Goal: Task Accomplishment & Management: Manage account settings

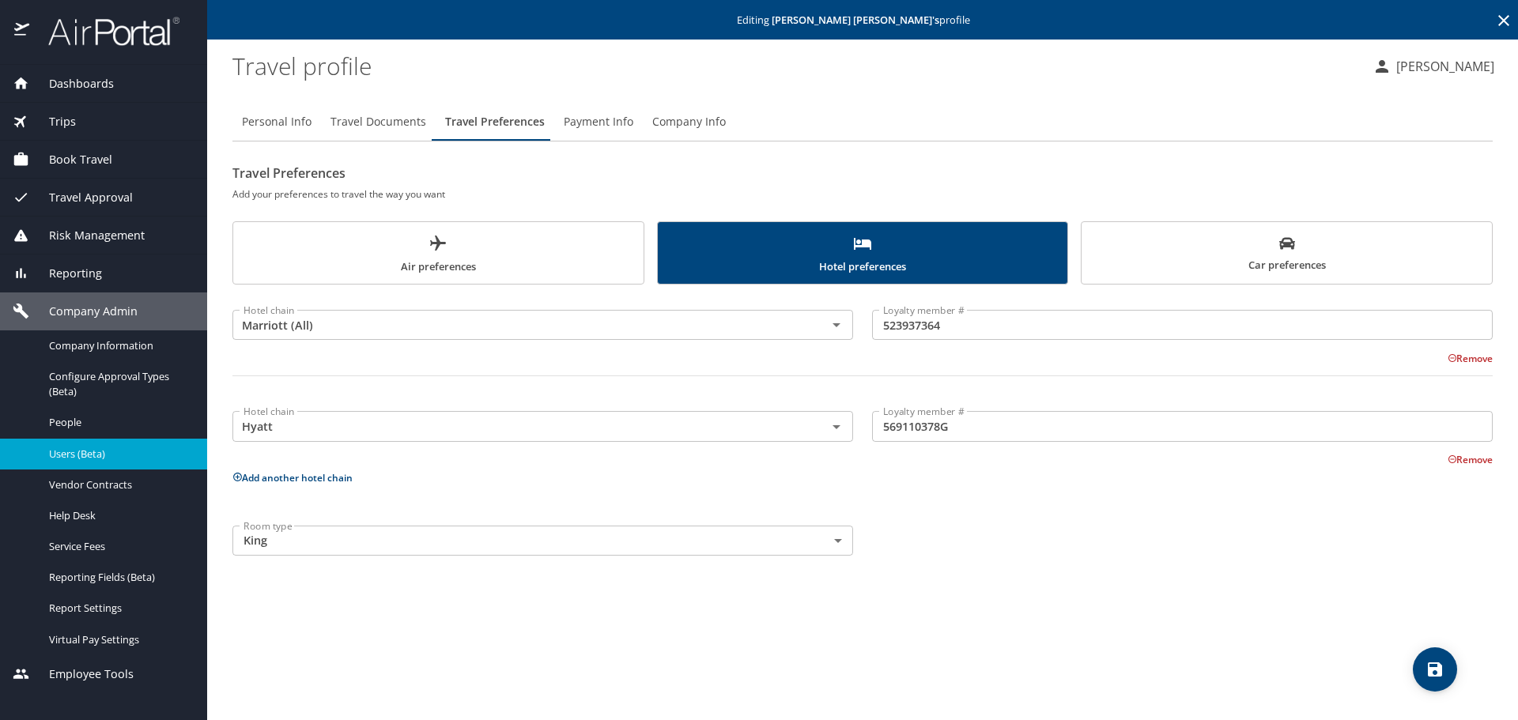
click at [1497, 21] on icon at bounding box center [1503, 20] width 19 height 19
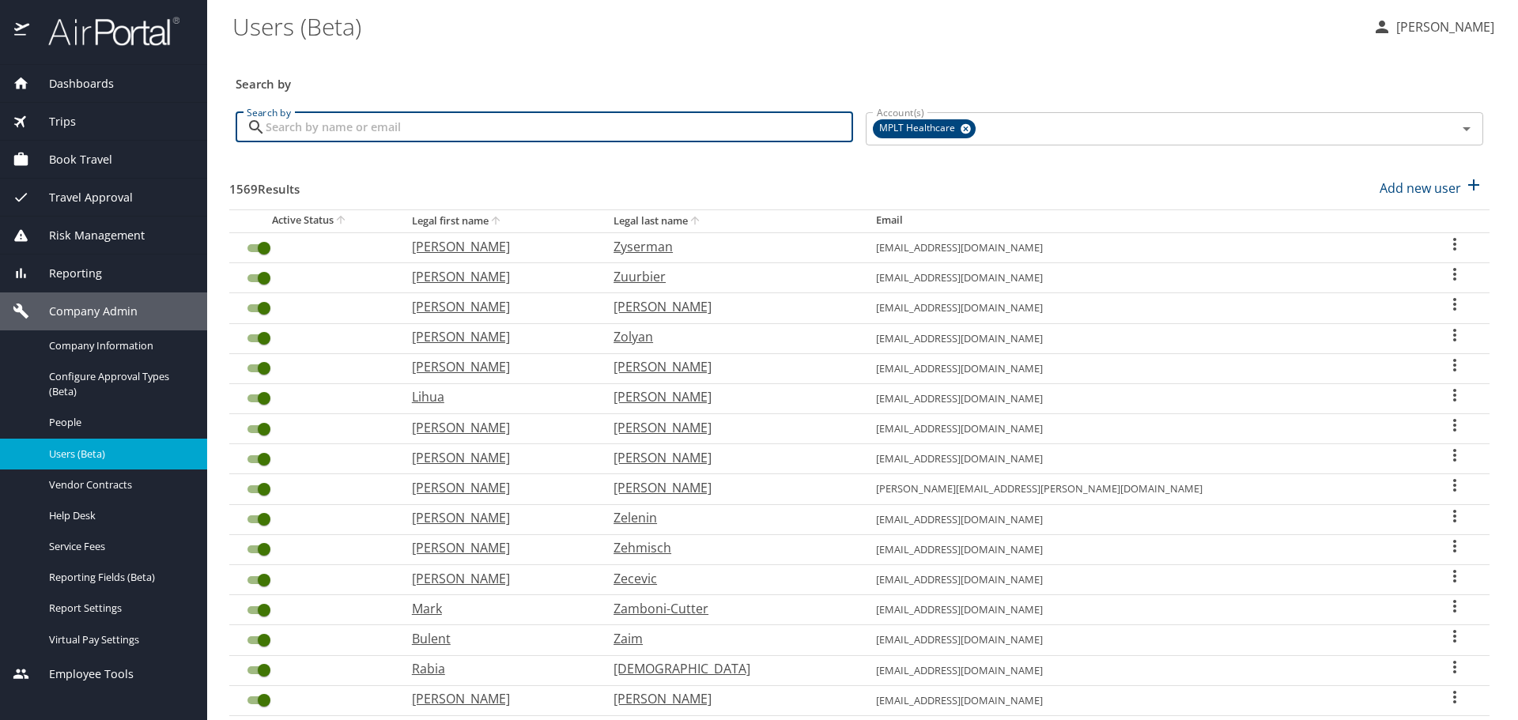
click at [785, 121] on input "Search by" at bounding box center [559, 127] width 587 height 30
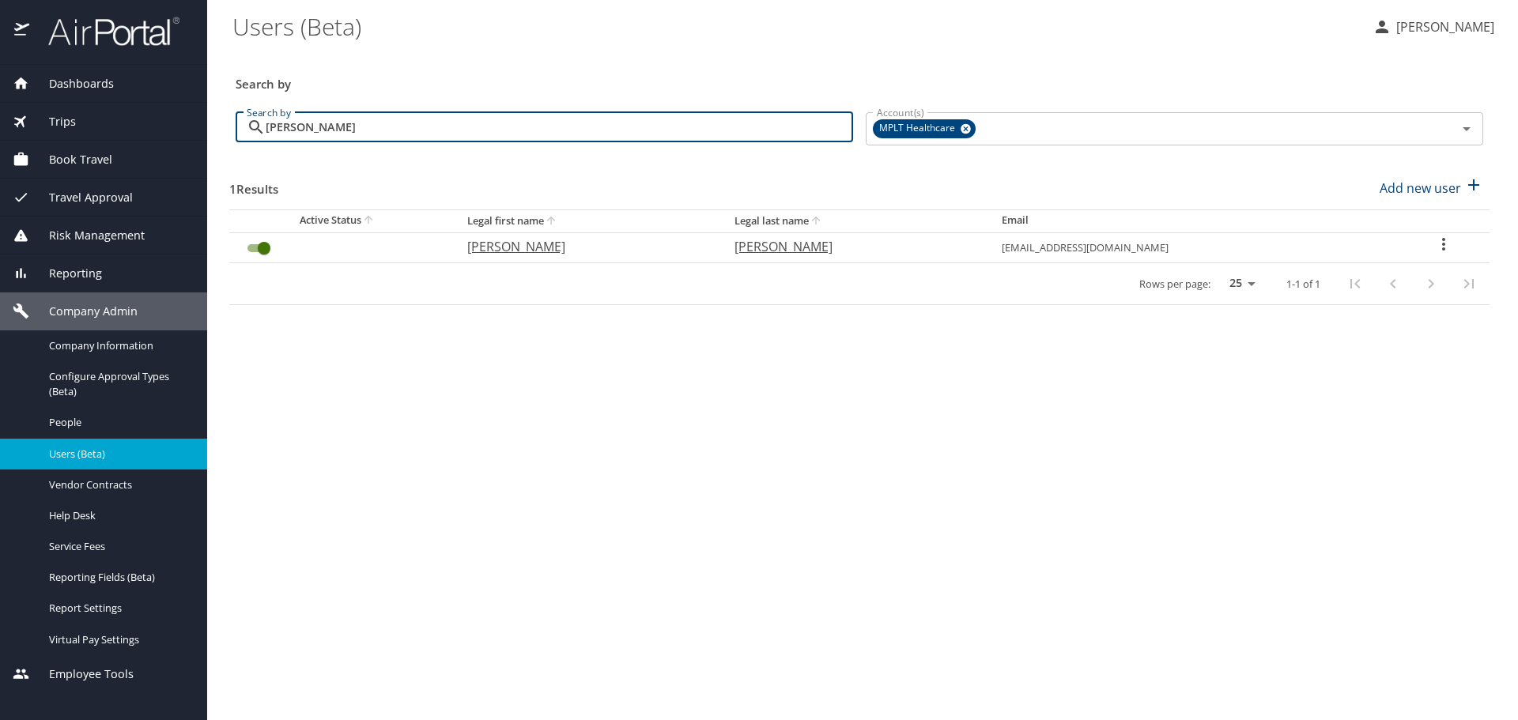
type input "[PERSON_NAME]"
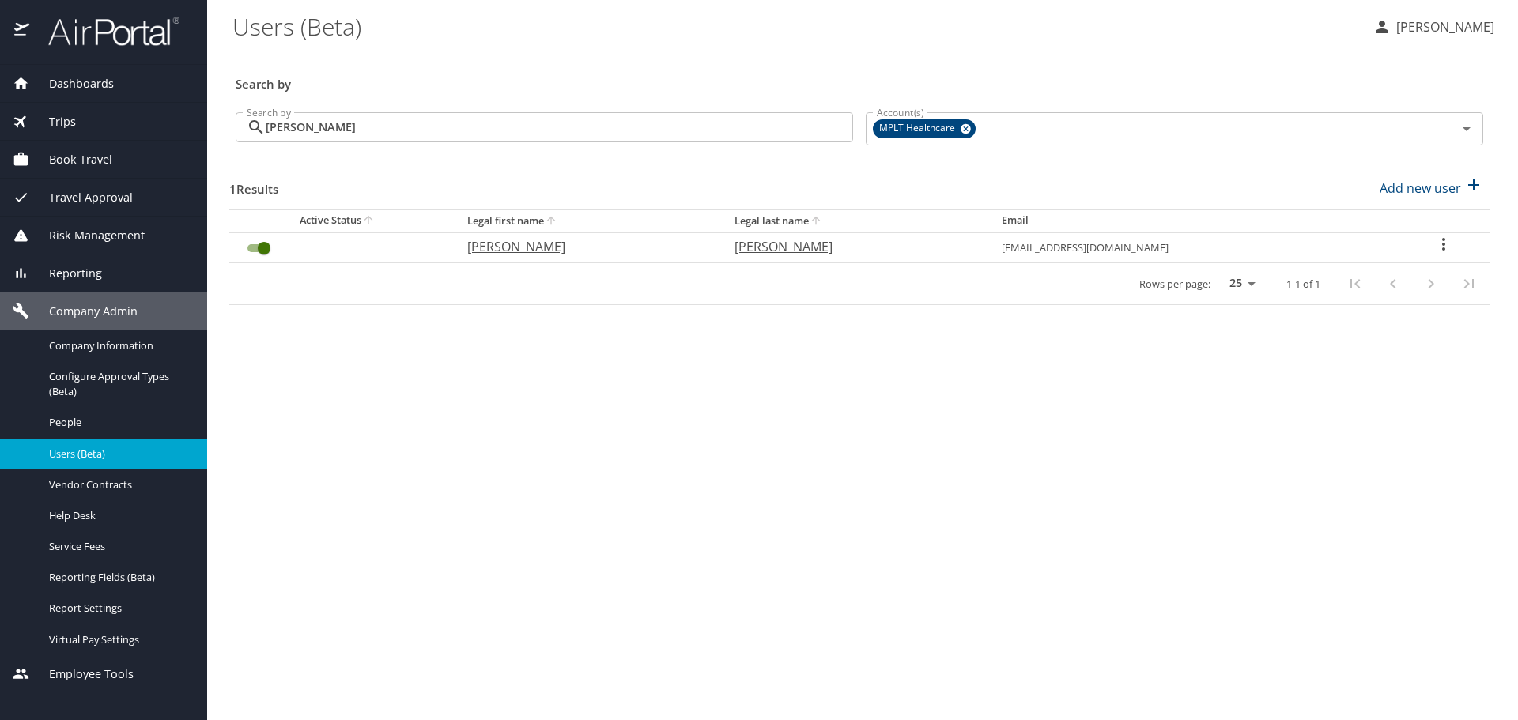
click at [530, 251] on p "[PERSON_NAME]" at bounding box center [585, 246] width 236 height 19
select select "US"
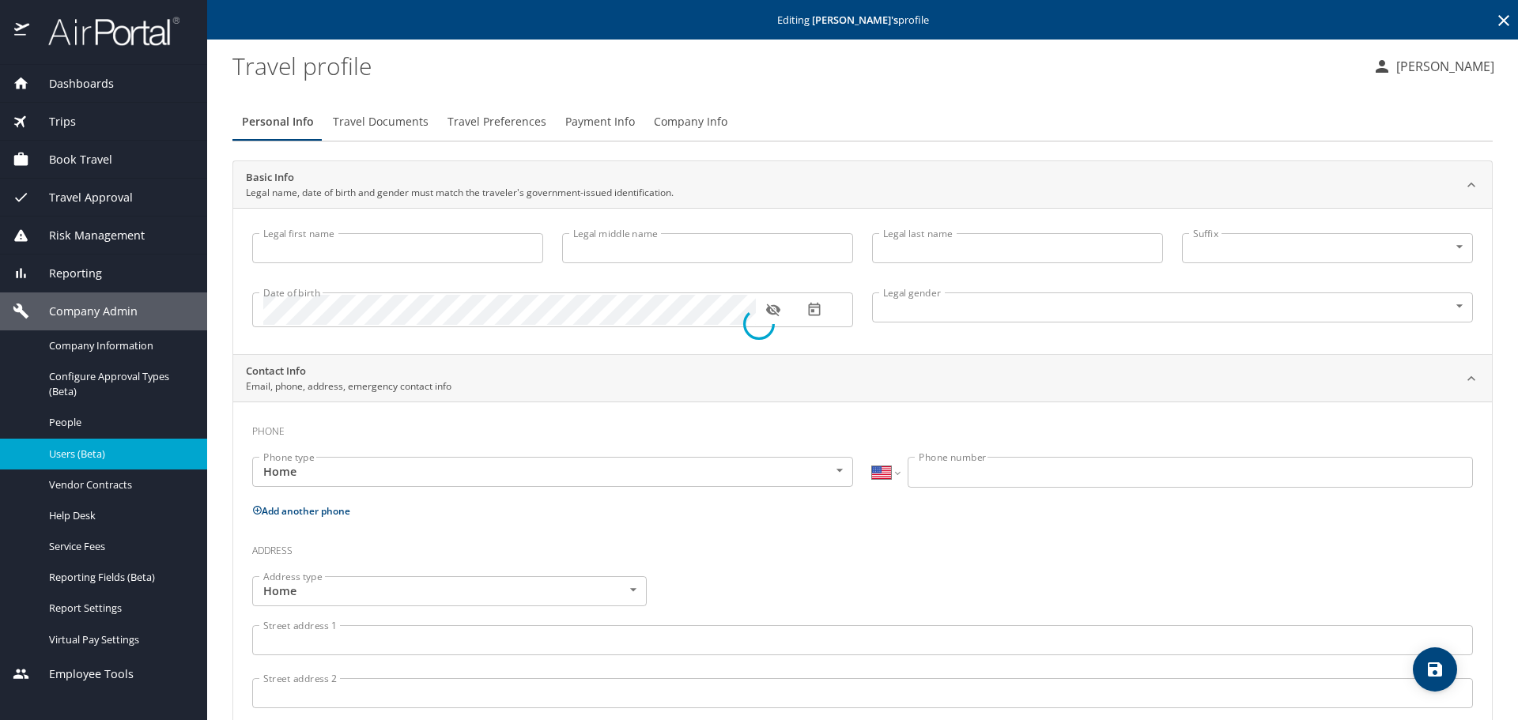
type input "[PERSON_NAME]"
type input "[DEMOGRAPHIC_DATA]"
type input "[PERSON_NAME]"
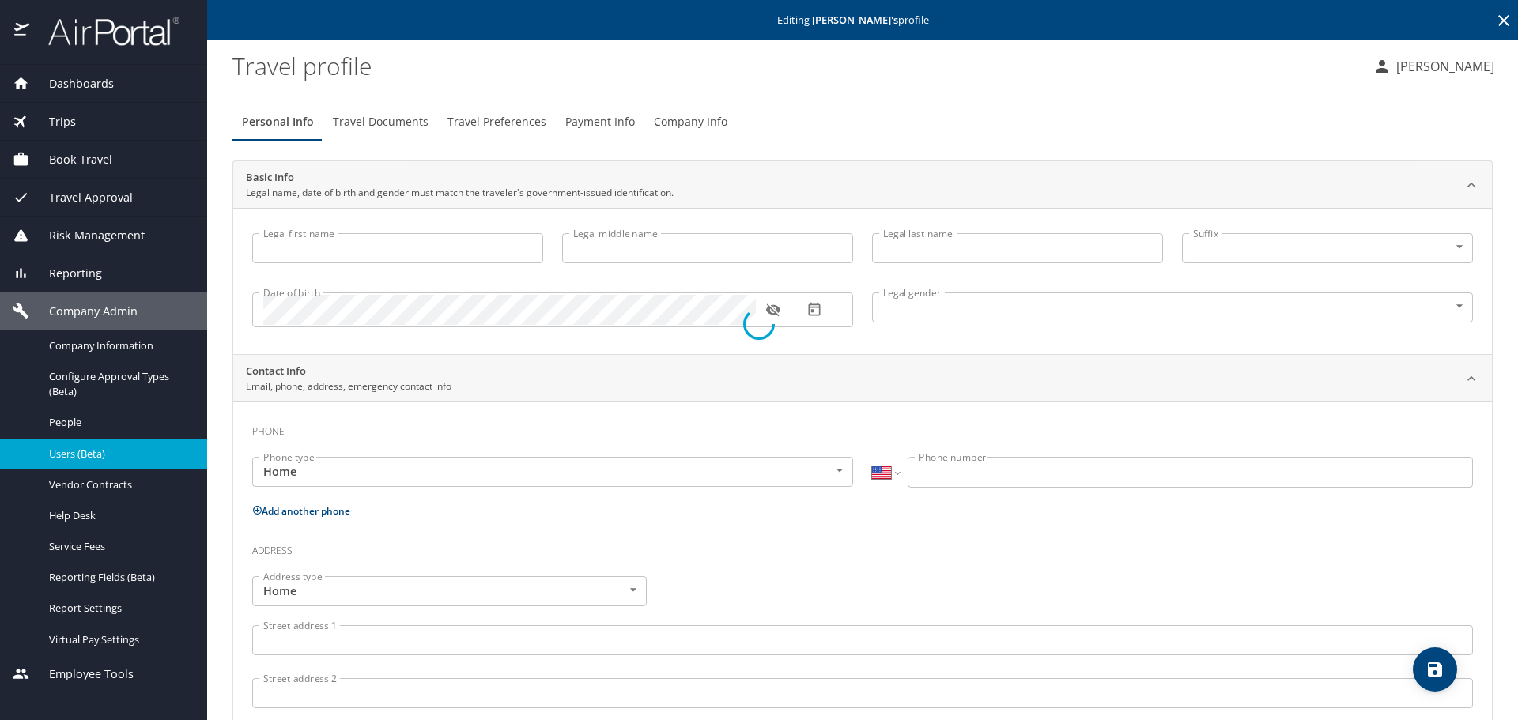
type input "[PHONE_NUMBER]"
select select "US"
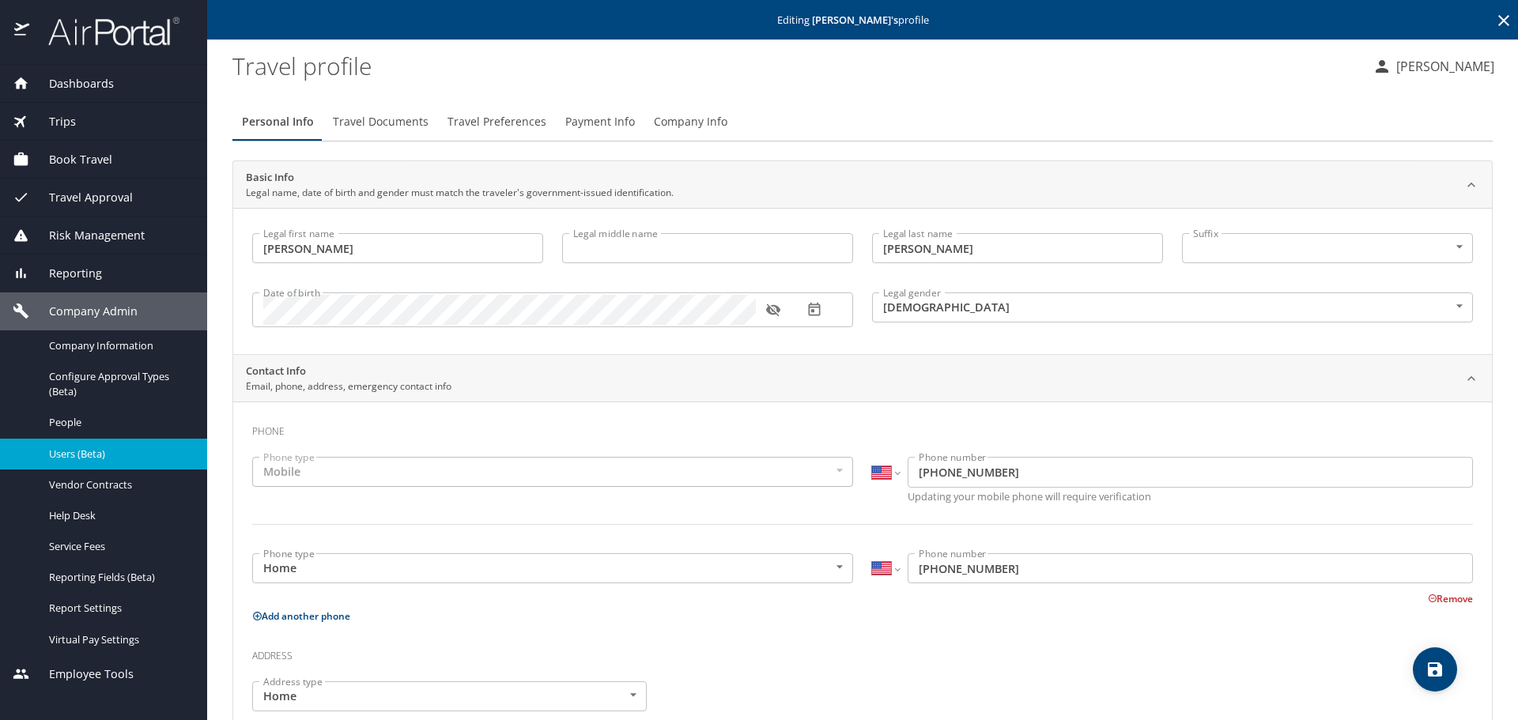
click at [521, 122] on span "Travel Preferences" at bounding box center [496, 122] width 99 height 20
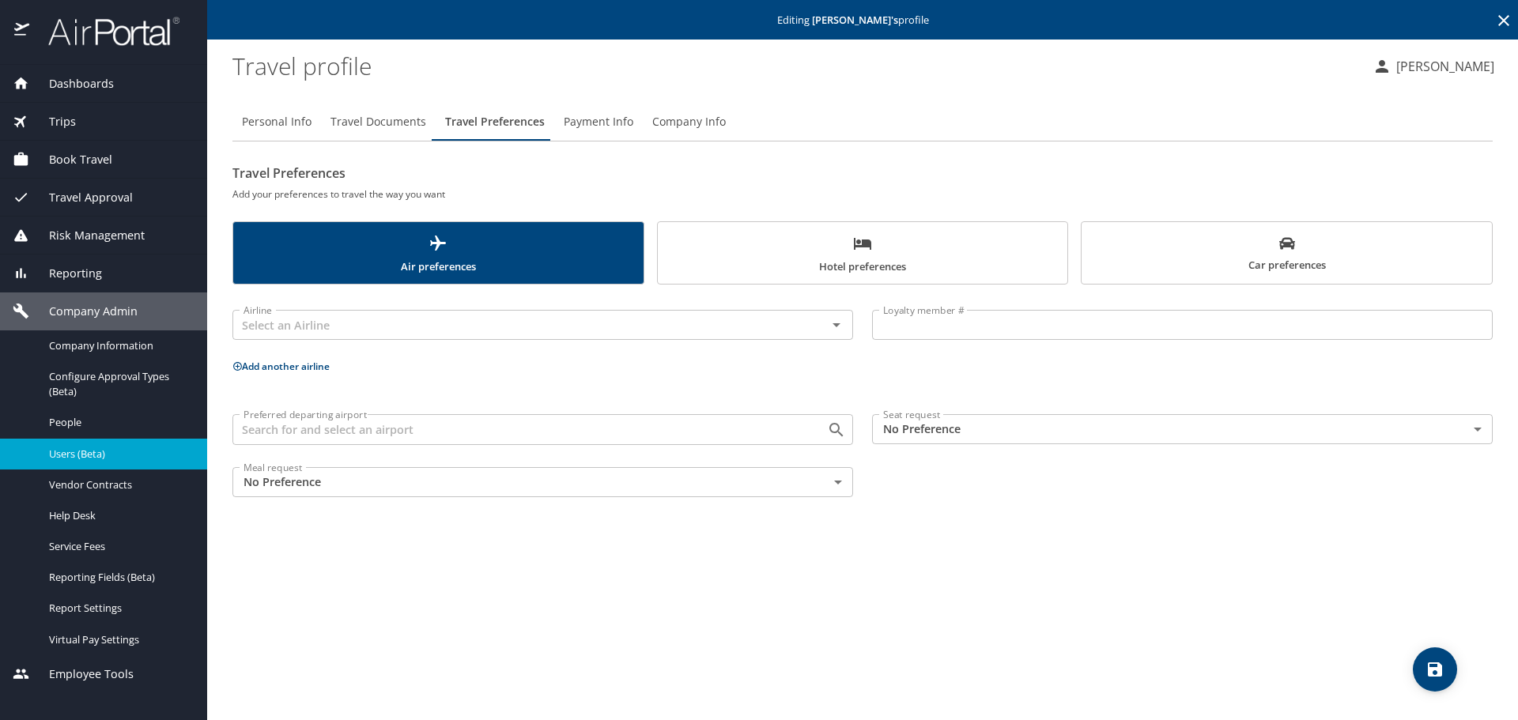
click at [931, 265] on span "Hotel preferences" at bounding box center [862, 255] width 391 height 42
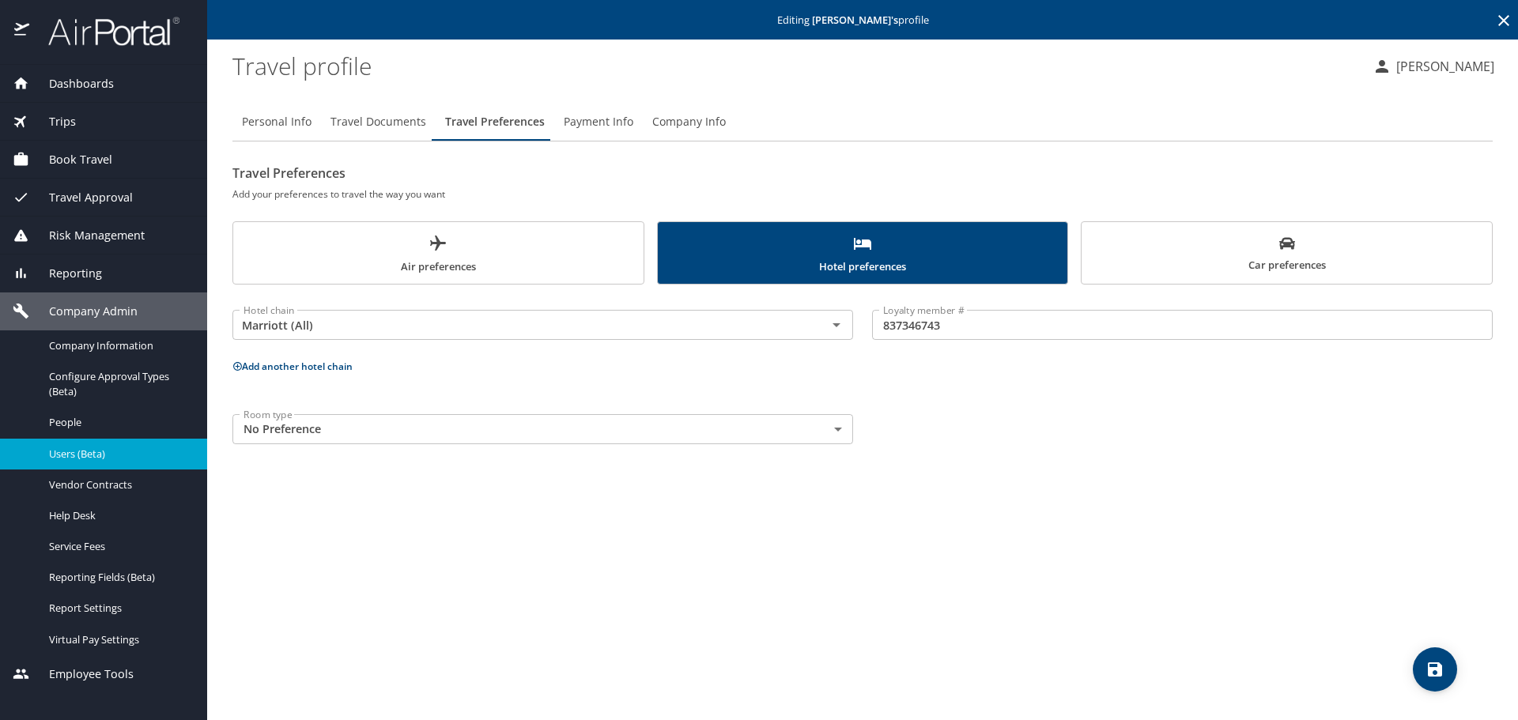
click at [1086, 260] on button "Car preferences" at bounding box center [1286, 252] width 412 height 63
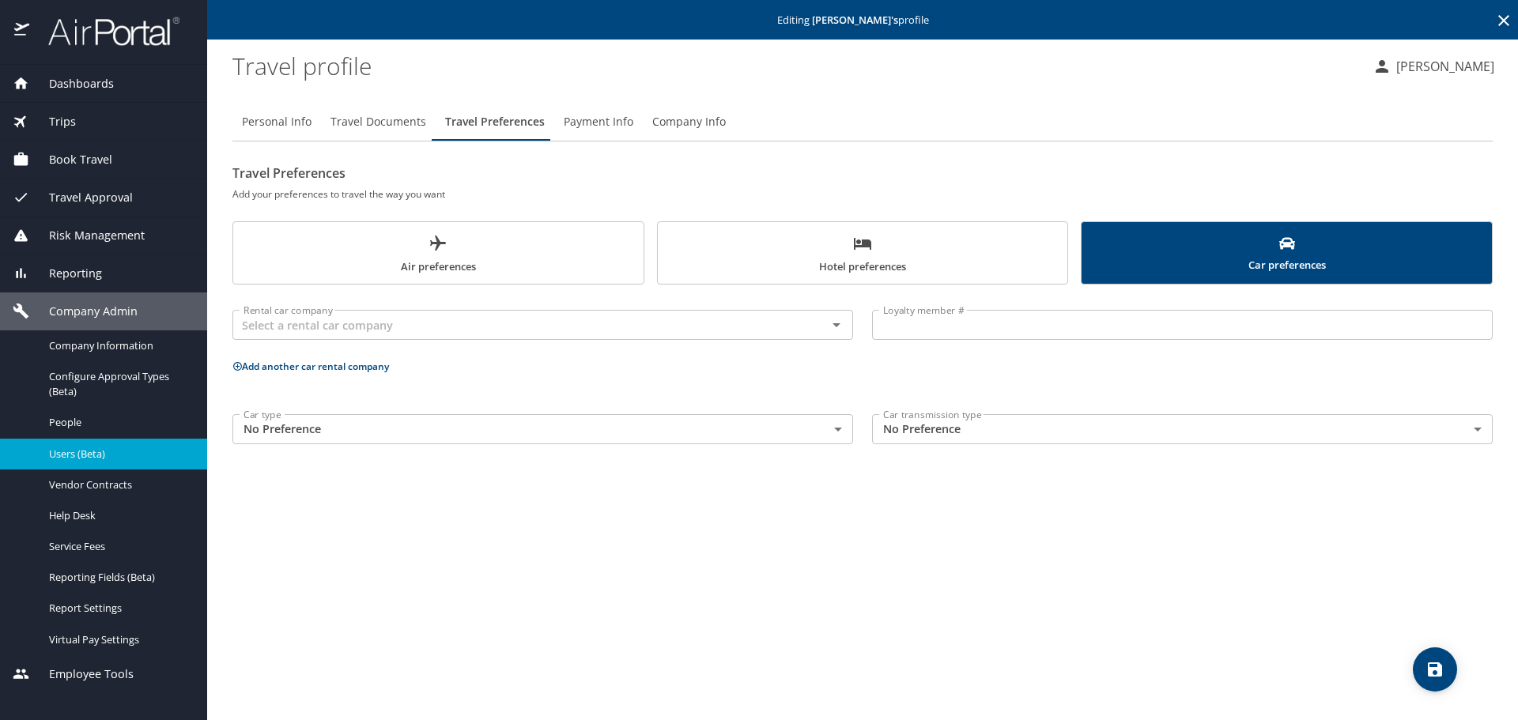
click at [794, 242] on span "Hotel preferences" at bounding box center [862, 255] width 391 height 42
